Goal: Check status

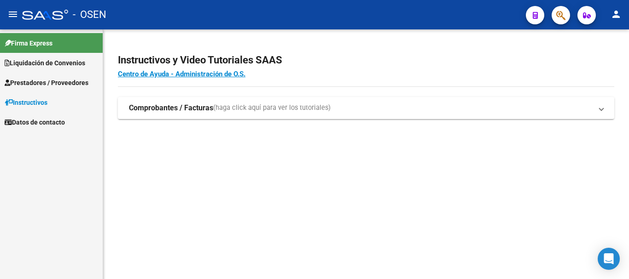
click at [22, 66] on span "Liquidación de Convenios" at bounding box center [45, 63] width 81 height 10
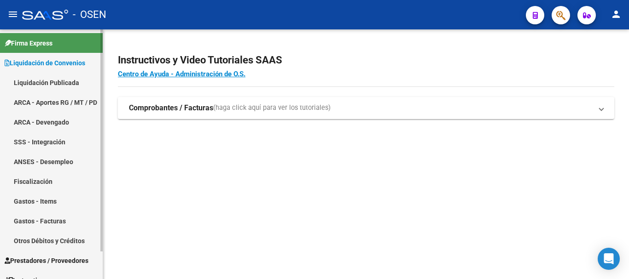
click at [29, 82] on link "Liquidación Publicada" at bounding box center [51, 83] width 103 height 20
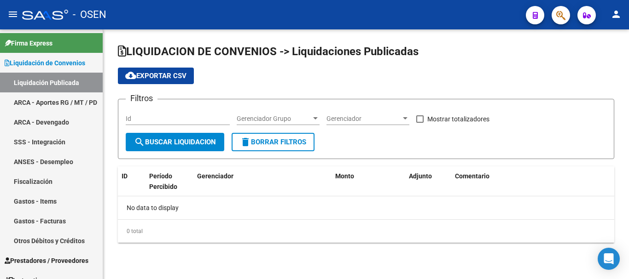
checkbox input "true"
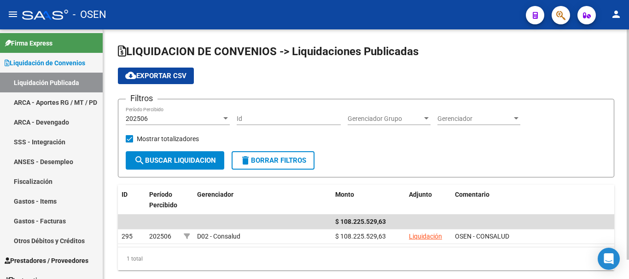
scroll to position [21, 0]
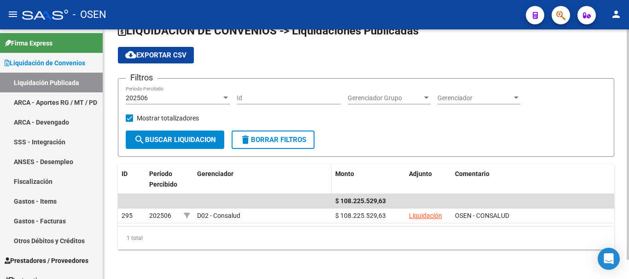
click at [271, 169] on div "Gerenciador" at bounding box center [262, 174] width 131 height 11
click at [225, 97] on div at bounding box center [225, 98] width 5 height 2
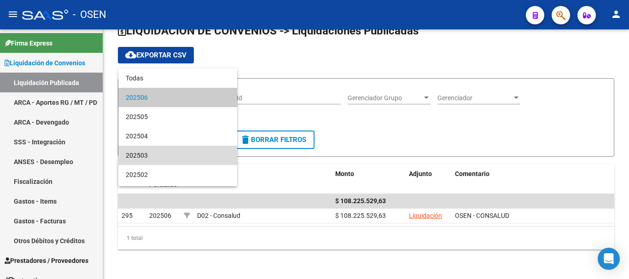
click at [187, 152] on span "202503" at bounding box center [178, 155] width 104 height 19
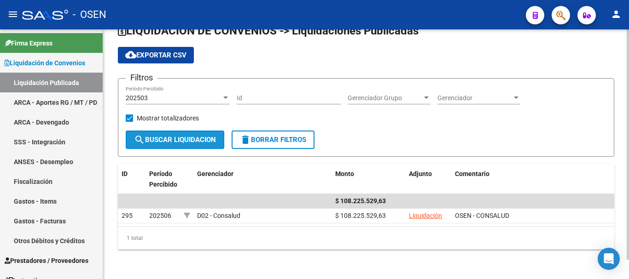
click at [182, 140] on span "search Buscar Liquidacion" at bounding box center [175, 140] width 82 height 8
click at [227, 96] on div at bounding box center [225, 97] width 8 height 7
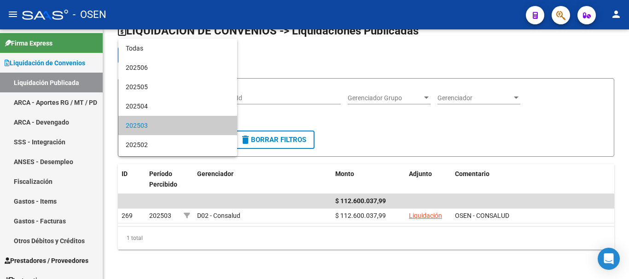
scroll to position [28, 0]
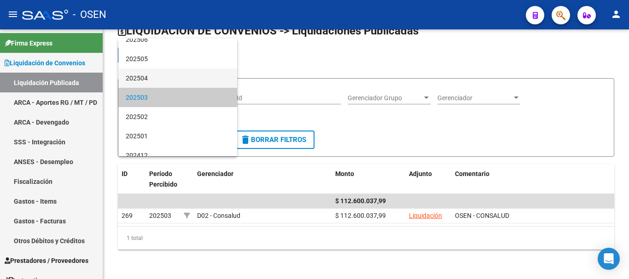
click at [152, 74] on span "202504" at bounding box center [178, 78] width 104 height 19
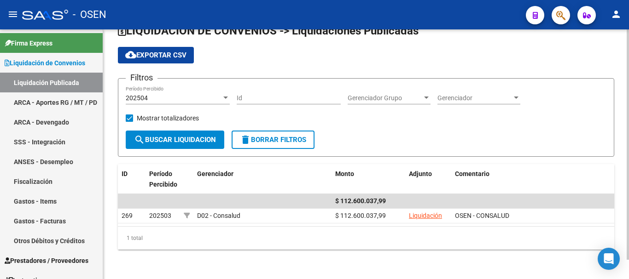
click at [222, 78] on form "Filtros 202504 Período Percibido Id Gerenciador Grupo Gerenciador Grupo Gerenci…" at bounding box center [366, 117] width 496 height 79
click at [227, 94] on div at bounding box center [225, 97] width 8 height 7
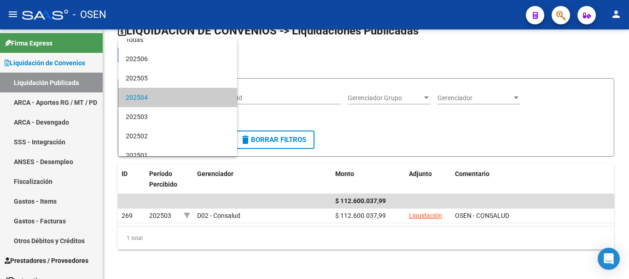
scroll to position [0, 0]
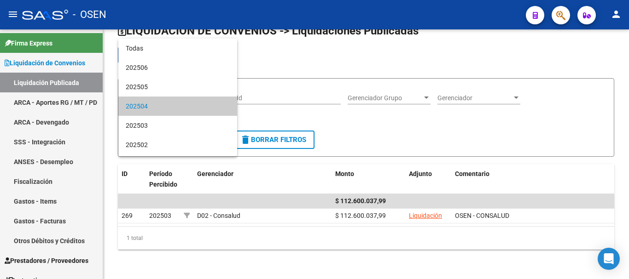
click at [164, 107] on span "202504" at bounding box center [178, 106] width 104 height 19
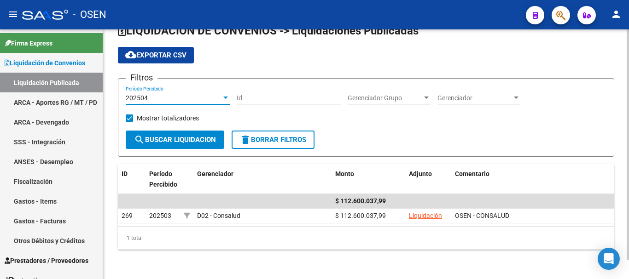
click at [211, 93] on div "202504 Período Percibido" at bounding box center [178, 95] width 104 height 18
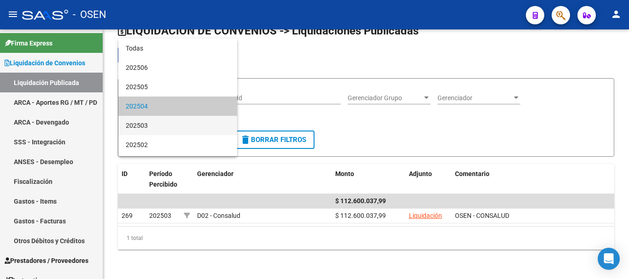
scroll to position [9, 0]
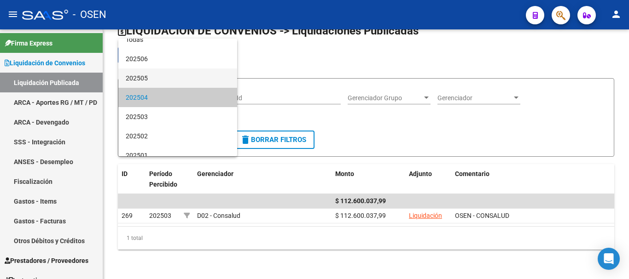
click at [159, 76] on span "202505" at bounding box center [178, 78] width 104 height 19
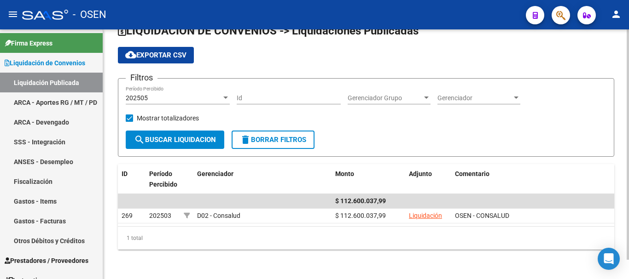
drag, startPoint x: 277, startPoint y: 100, endPoint x: 246, endPoint y: 95, distance: 31.2
click at [276, 100] on input "Id" at bounding box center [289, 98] width 104 height 8
click at [209, 102] on div "202505 Período Percibido" at bounding box center [178, 95] width 104 height 18
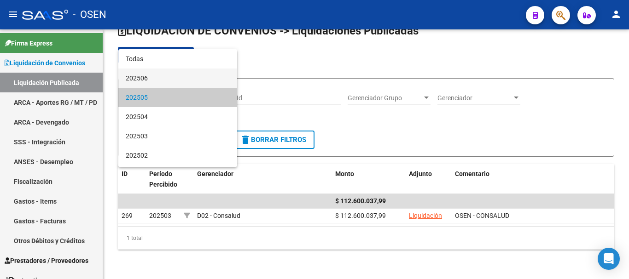
click at [170, 72] on span "202506" at bounding box center [178, 78] width 104 height 19
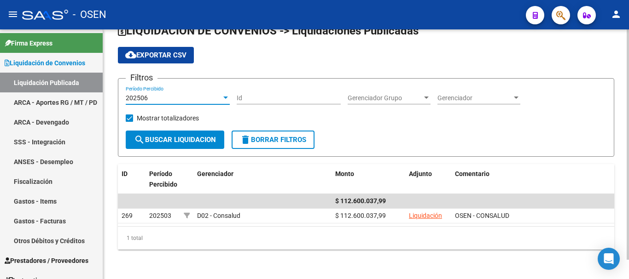
click at [198, 131] on button "search Buscar Liquidacion" at bounding box center [175, 140] width 99 height 18
